Goal: Transaction & Acquisition: Purchase product/service

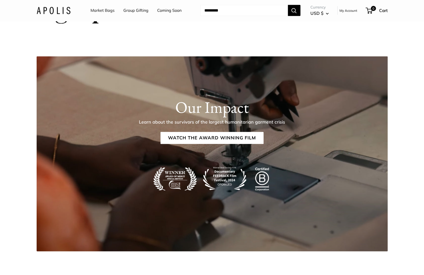
click at [105, 12] on link "Market Bags" at bounding box center [102, 11] width 24 height 8
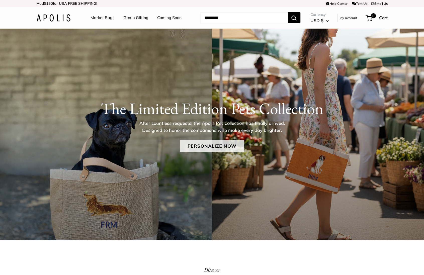
click at [207, 147] on link "Personalize Now" at bounding box center [212, 146] width 64 height 12
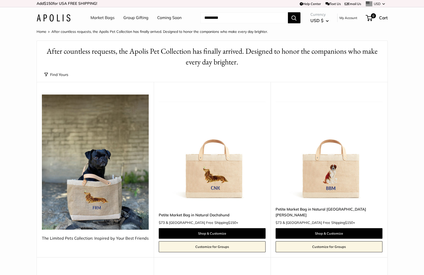
click at [158, 16] on link "Coming Soon" at bounding box center [169, 18] width 24 height 8
click at [130, 16] on link "Group Gifting" at bounding box center [135, 18] width 25 height 8
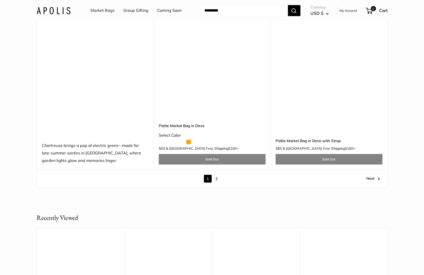
scroll to position [3075, 0]
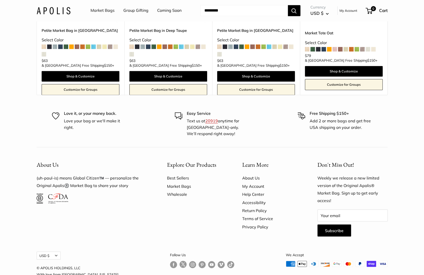
click at [187, 190] on link "Wholesale" at bounding box center [196, 194] width 58 height 8
click at [93, 8] on link "Market Bags" at bounding box center [102, 11] width 24 height 8
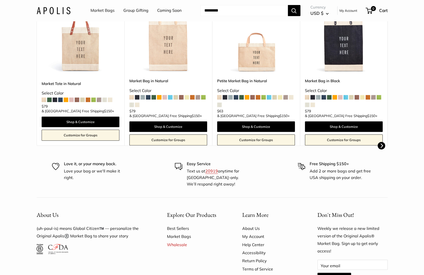
scroll to position [207, 0]
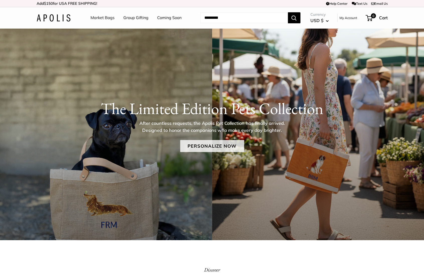
click at [200, 145] on link "Personalize Now" at bounding box center [212, 146] width 64 height 12
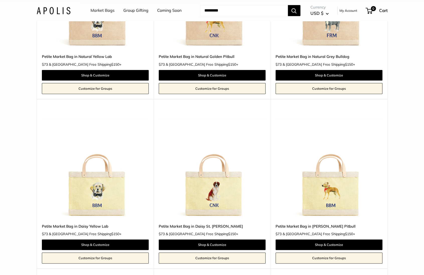
scroll to position [328, 0]
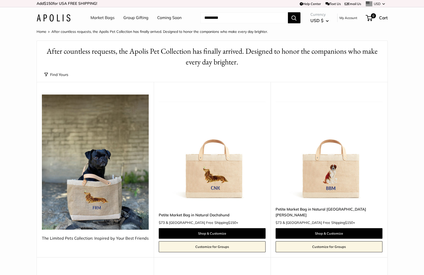
click at [102, 19] on link "Market Bags" at bounding box center [102, 18] width 24 height 8
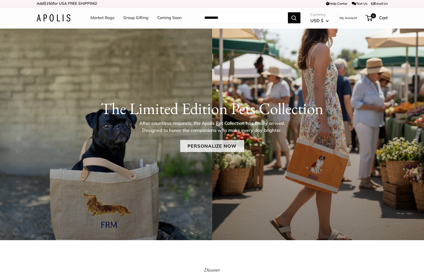
click at [193, 147] on link "Personalize Now" at bounding box center [212, 146] width 64 height 12
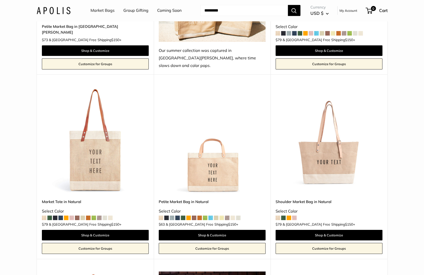
scroll to position [1072, 0]
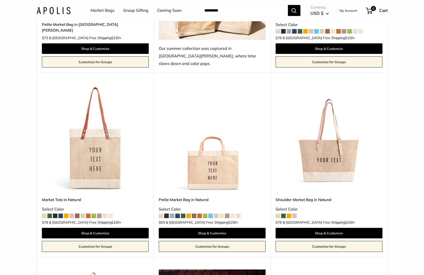
click at [0, 0] on img at bounding box center [0, 0] width 0 height 0
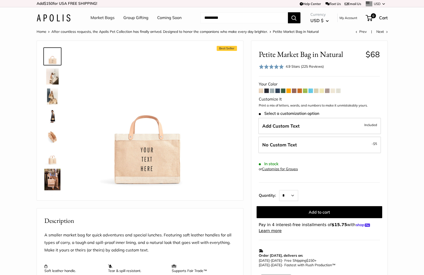
click at [311, 90] on span at bounding box center [310, 90] width 5 height 5
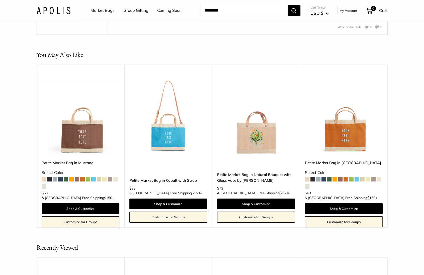
scroll to position [972, 0]
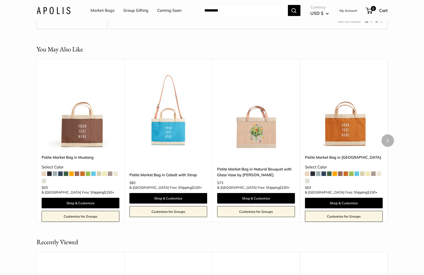
click at [0, 0] on img at bounding box center [0, 0] width 0 height 0
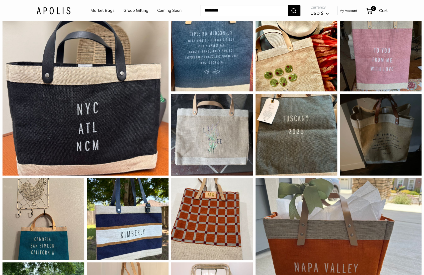
scroll to position [455, 0]
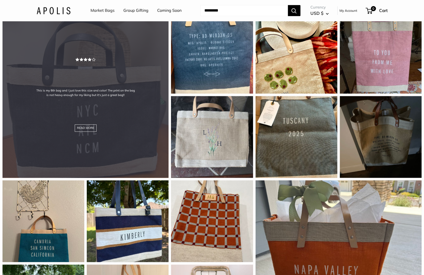
click at [105, 142] on div "This is my 8th bag and I just love this size and color! The print on the bag is…" at bounding box center [86, 95] width 166 height 166
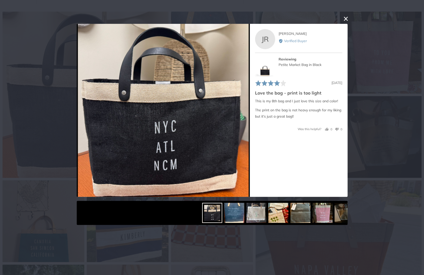
click at [346, 19] on button "close this modal window" at bounding box center [346, 19] width 6 height 6
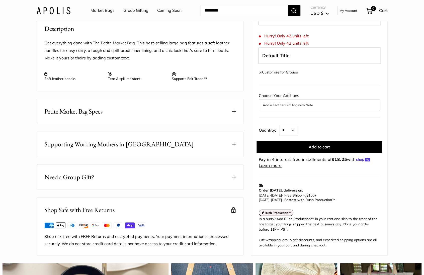
scroll to position [0, 0]
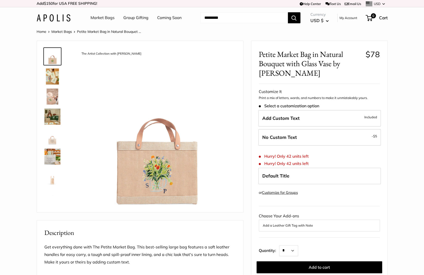
click at [111, 18] on link "Market Bags" at bounding box center [102, 18] width 24 height 8
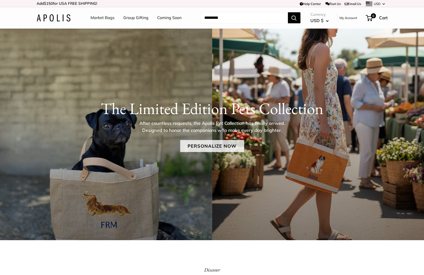
click at [220, 150] on link "Personalize Now" at bounding box center [212, 146] width 64 height 12
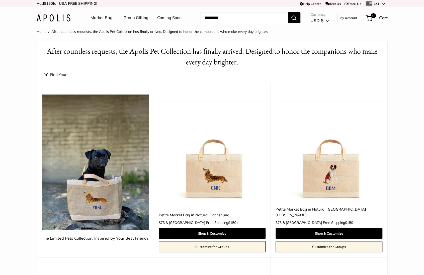
click at [0, 0] on img at bounding box center [0, 0] width 0 height 0
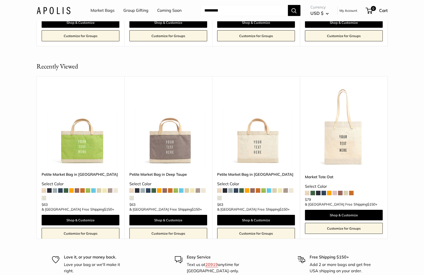
scroll to position [1002, 0]
